Goal: Task Accomplishment & Management: Manage account settings

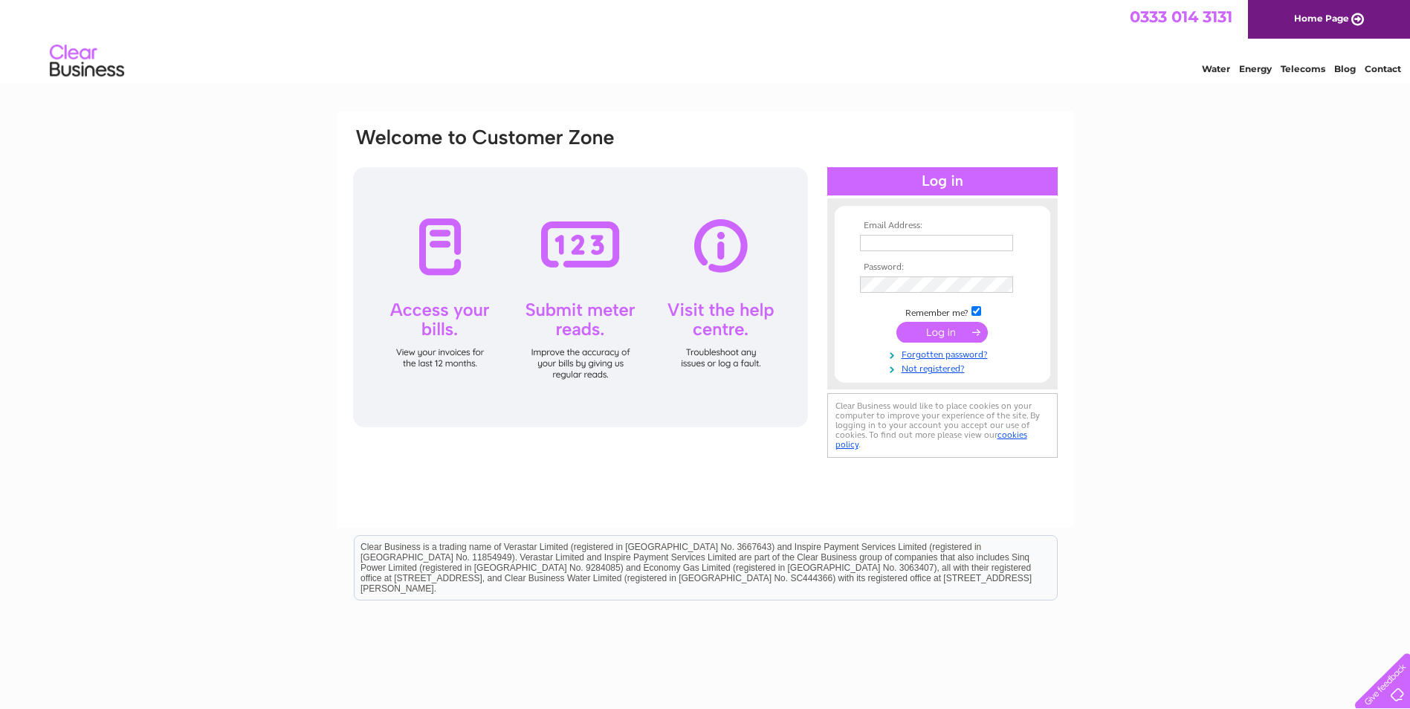
click at [909, 244] on input "text" at bounding box center [936, 243] width 153 height 16
type input "stephen@doublea.co.uk"
click at [897, 323] on input "submit" at bounding box center [942, 333] width 91 height 21
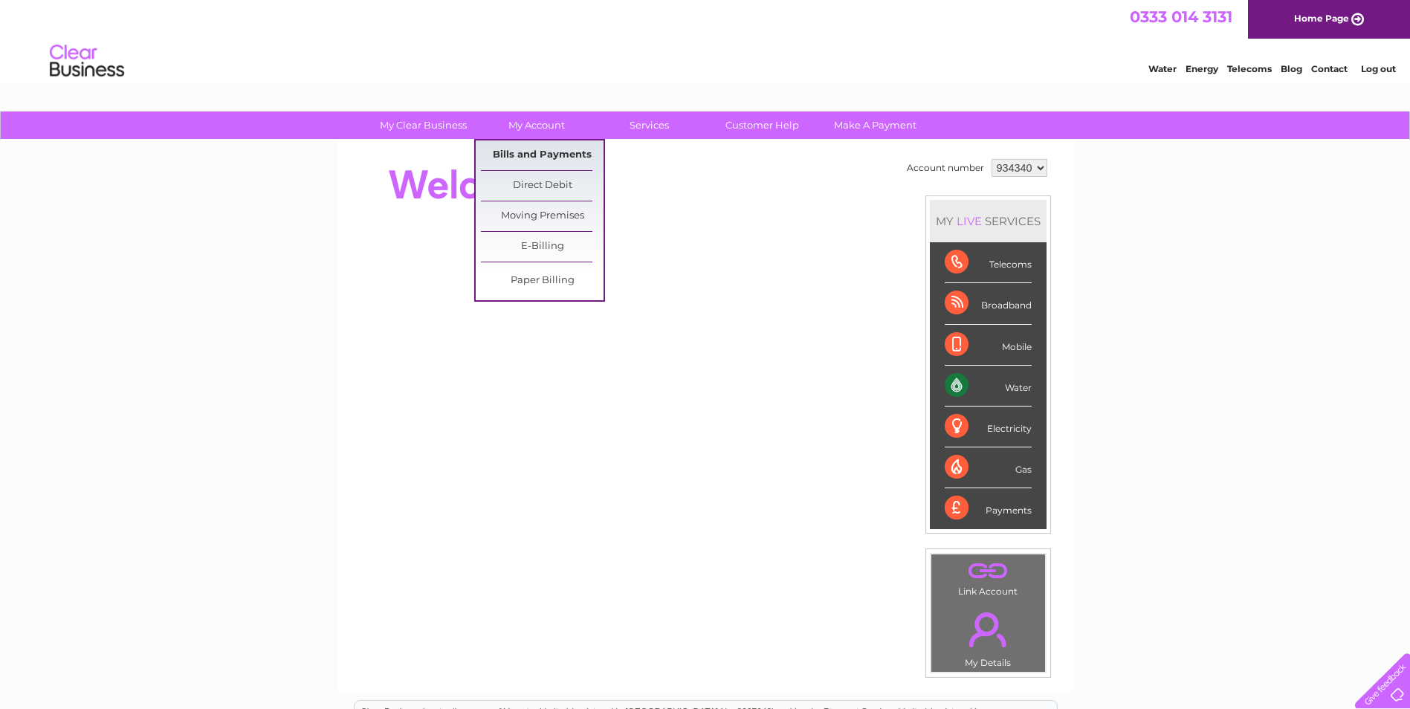
click at [524, 161] on link "Bills and Payments" at bounding box center [542, 156] width 123 height 30
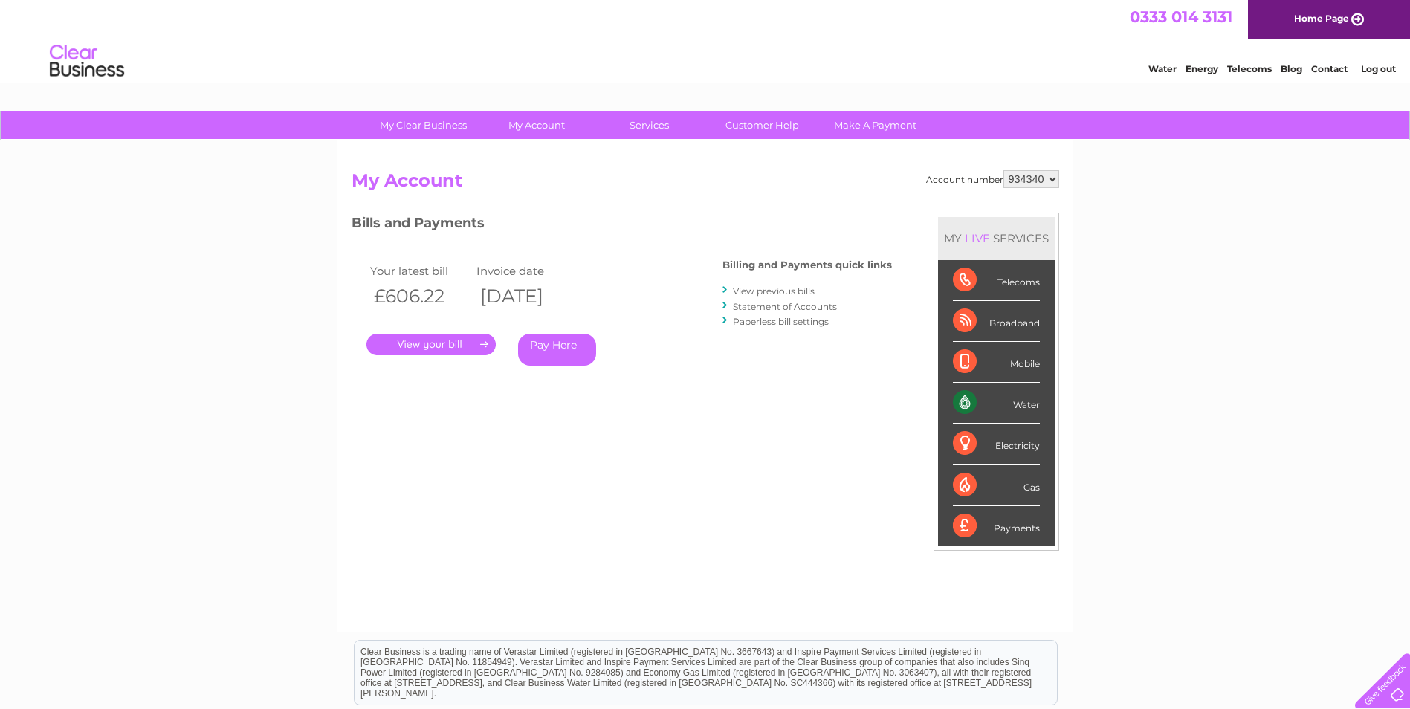
click at [462, 338] on link "." at bounding box center [431, 345] width 129 height 22
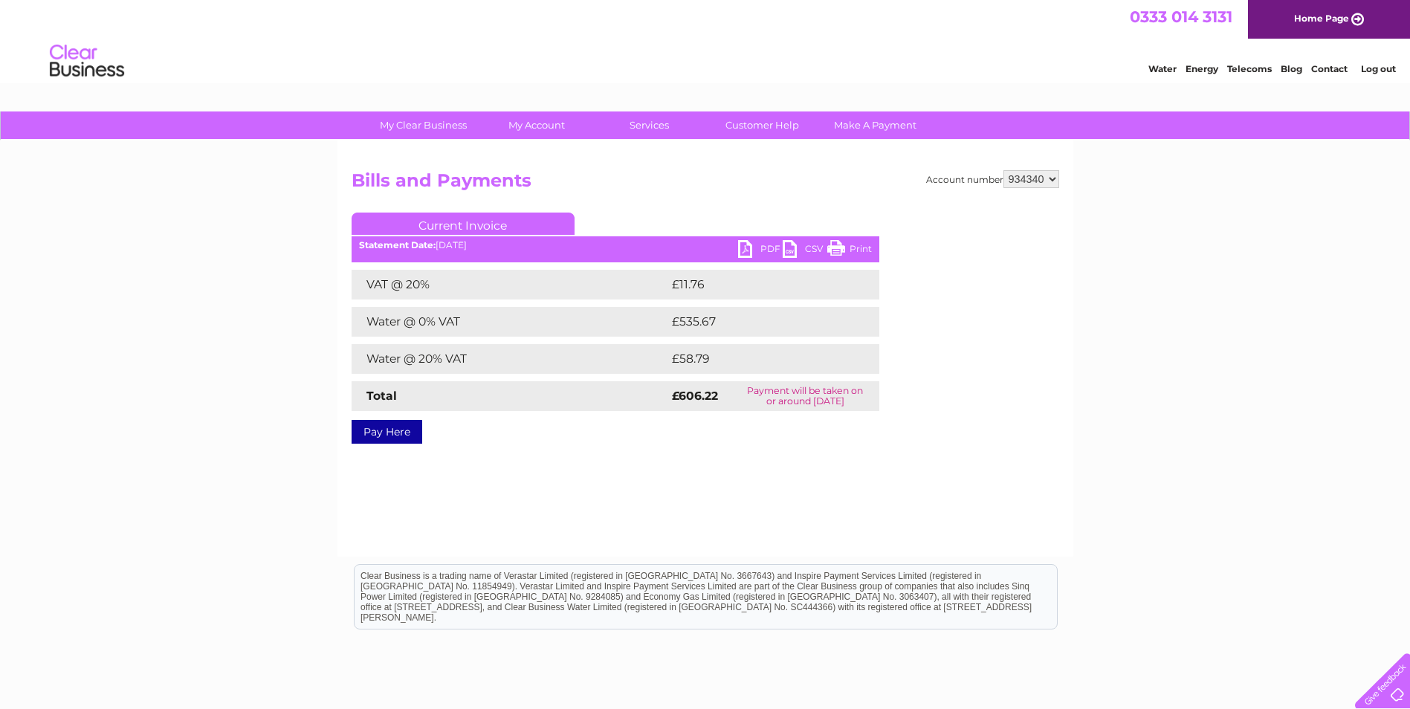
click at [758, 249] on link "PDF" at bounding box center [760, 251] width 45 height 22
